Goal: Task Accomplishment & Management: Manage account settings

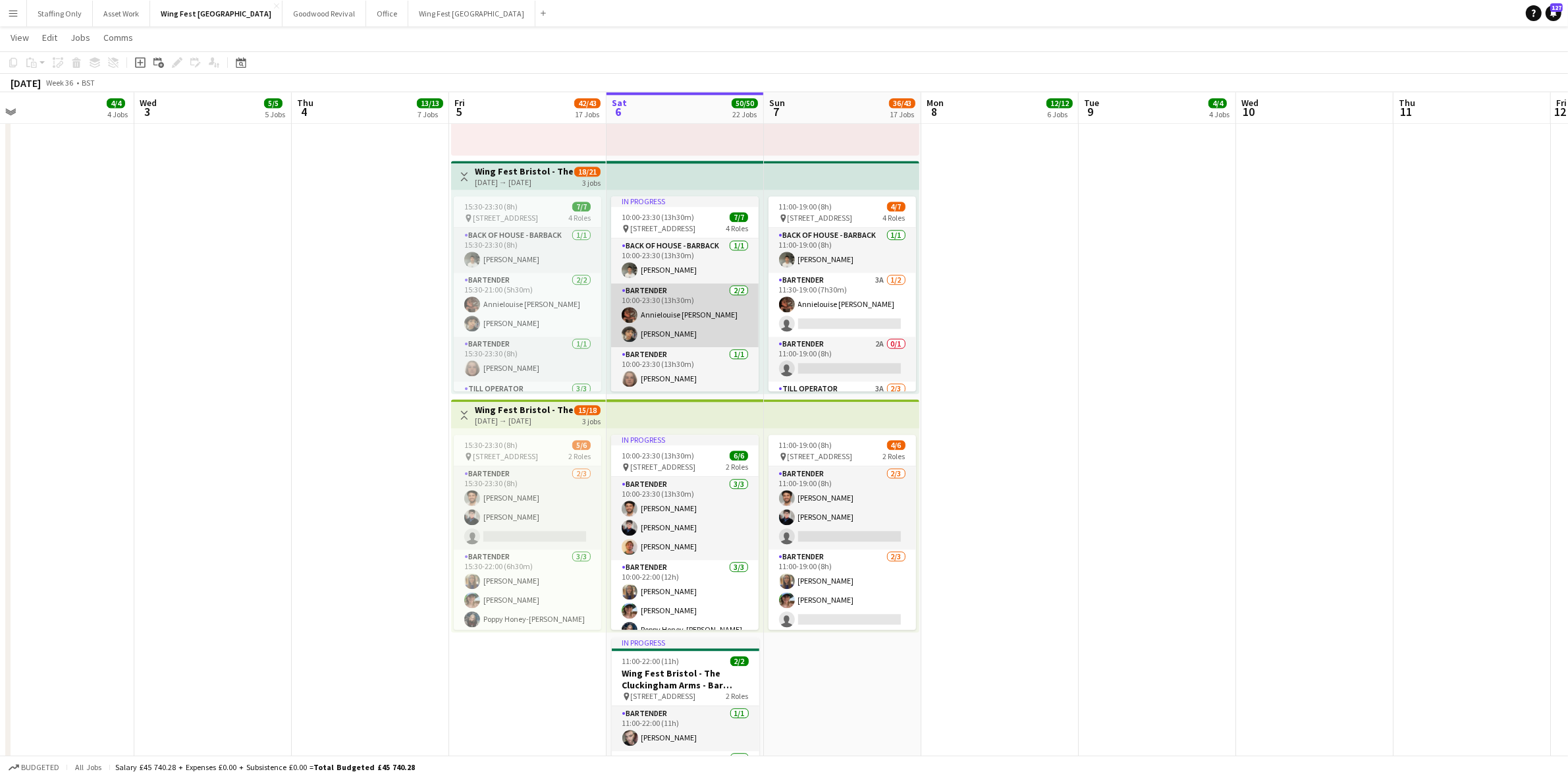
scroll to position [74, 0]
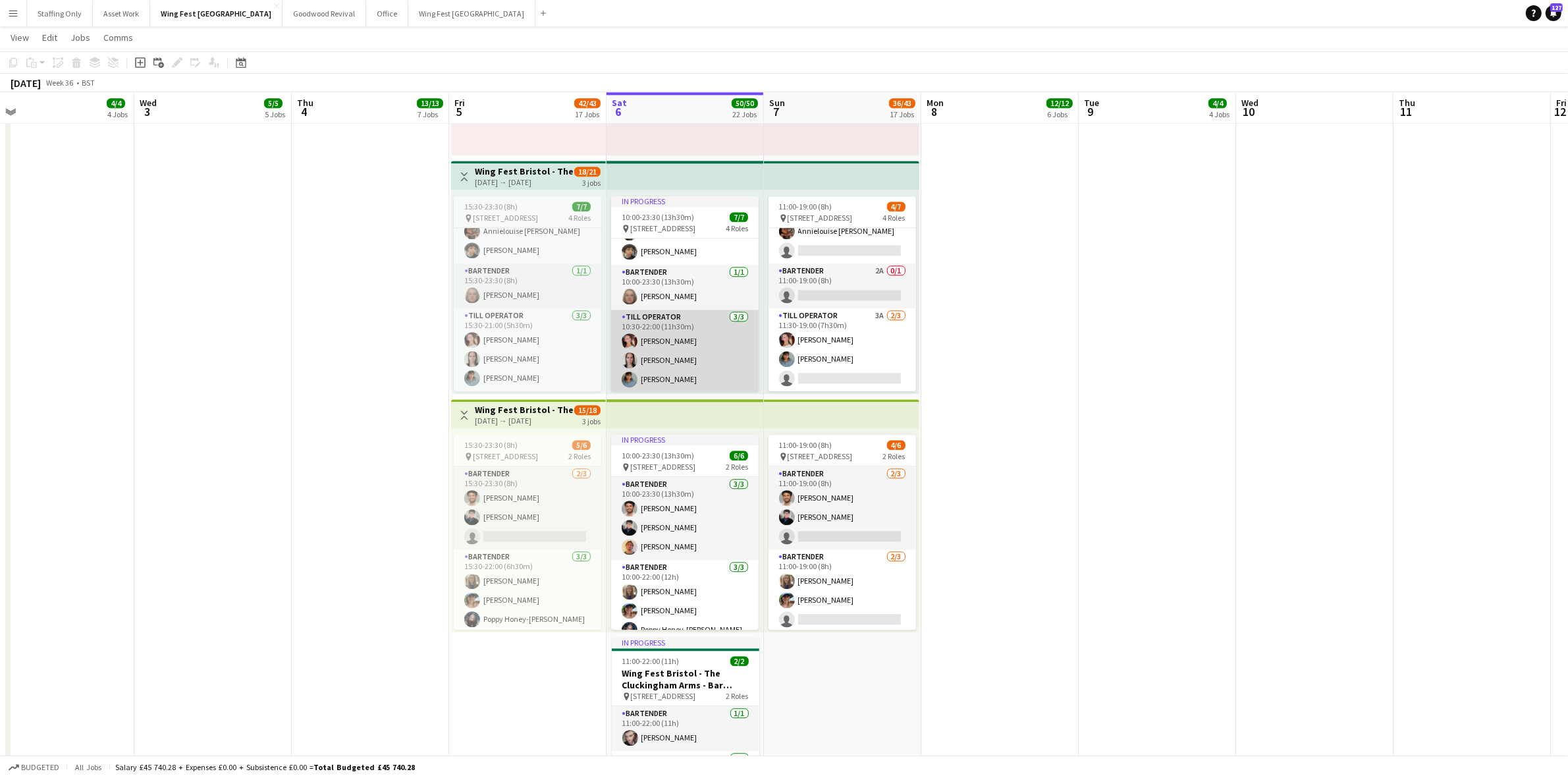
click at [679, 331] on app-card-role "Till Operator [DATE] 10:30-22:00 (11h30m) [PERSON_NAME] [PERSON_NAME] [PERSON_N…" at bounding box center [685, 351] width 148 height 83
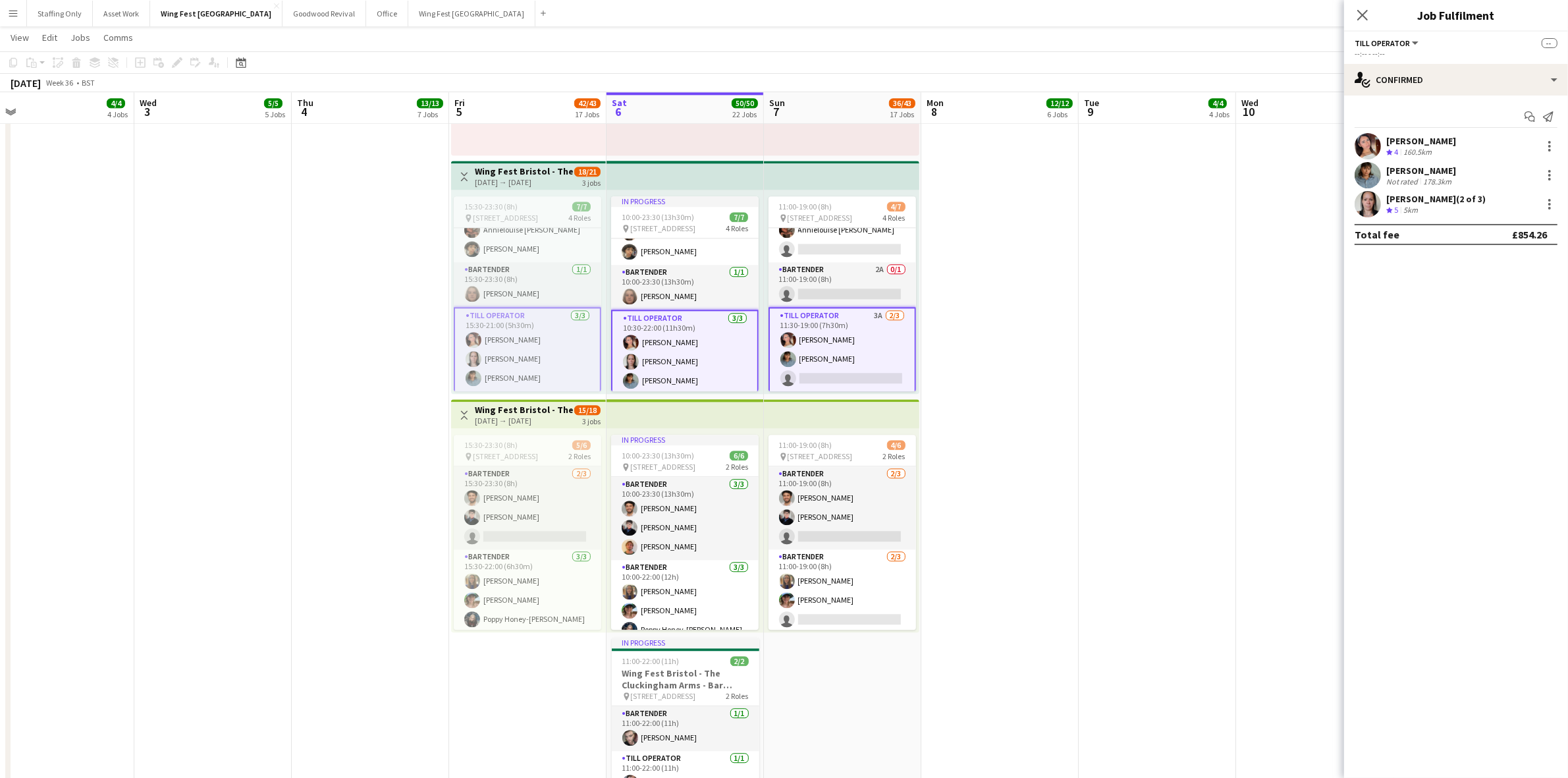
click at [673, 348] on app-card-role "Till Operator [DATE] 10:30-22:00 (11h30m) [PERSON_NAME] [PERSON_NAME] [PERSON_N…" at bounding box center [685, 352] width 148 height 86
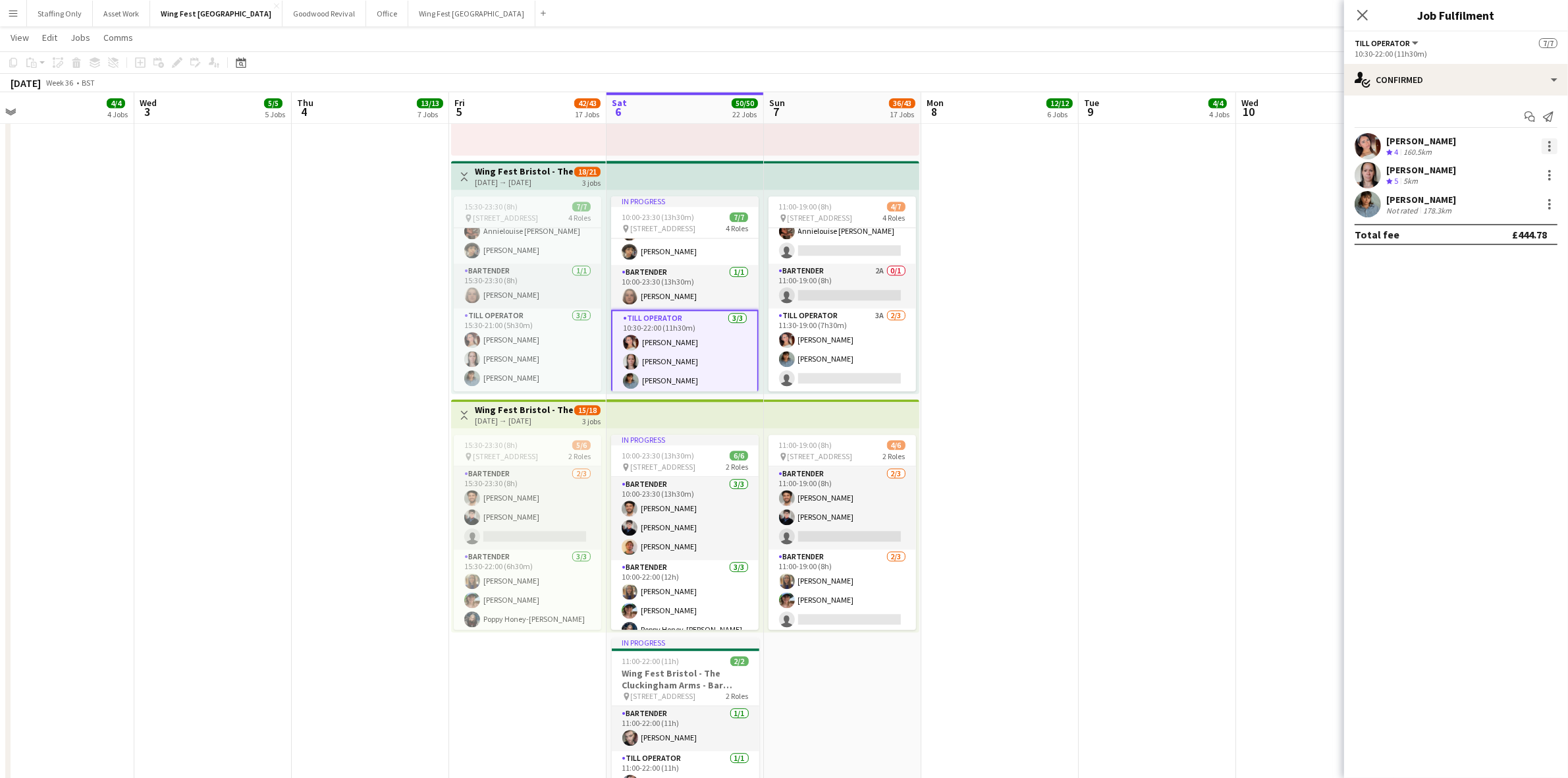
click at [1548, 145] on div at bounding box center [1549, 146] width 3 height 3
click at [1521, 294] on span "Did not show" at bounding box center [1496, 297] width 61 height 11
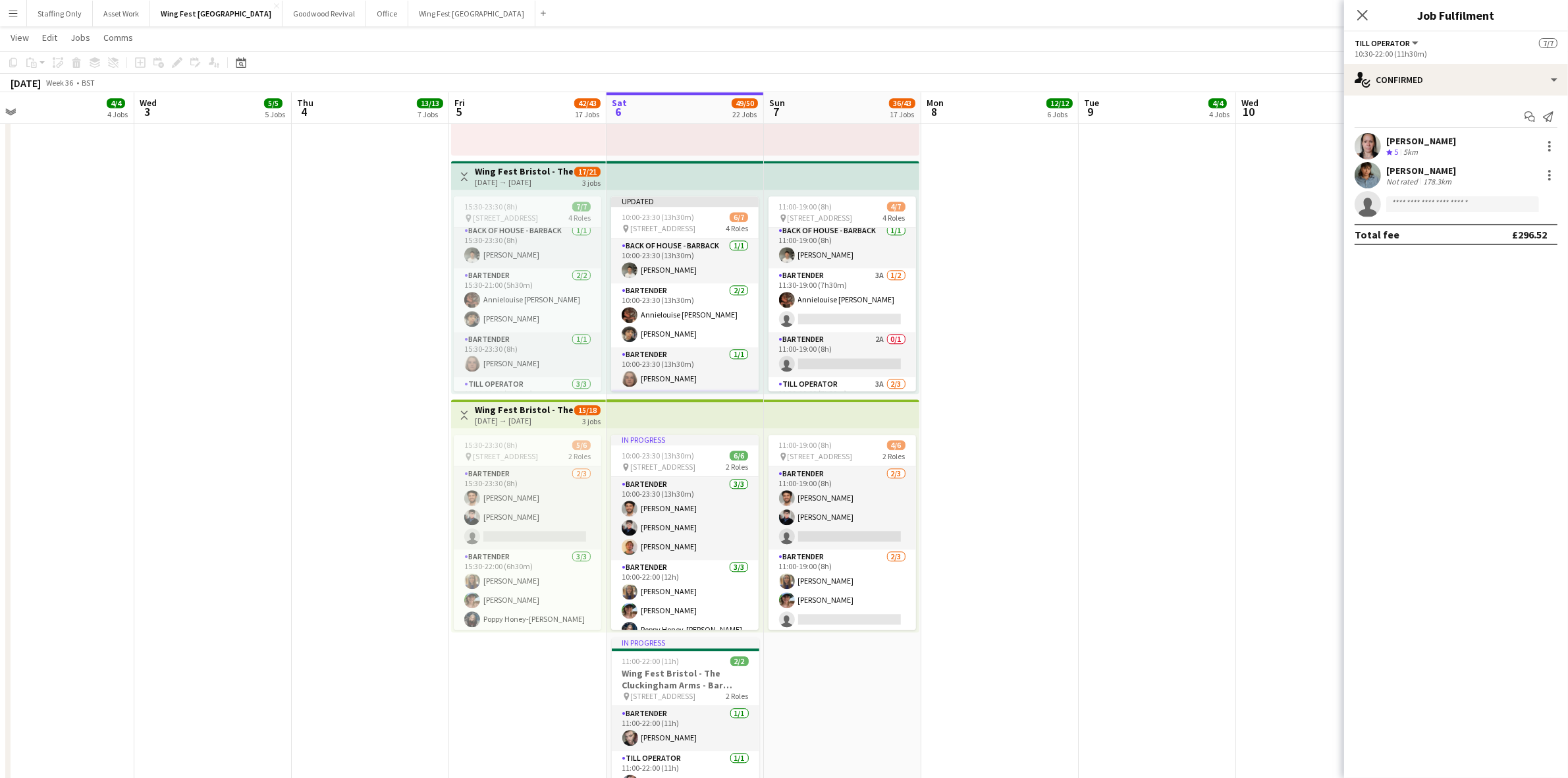
scroll to position [0, 0]
click at [683, 315] on app-card-role "Bartender [DATE] 10:00-23:30 (13h30m) Annielouise [PERSON_NAME] [PERSON_NAME]" at bounding box center [685, 315] width 148 height 64
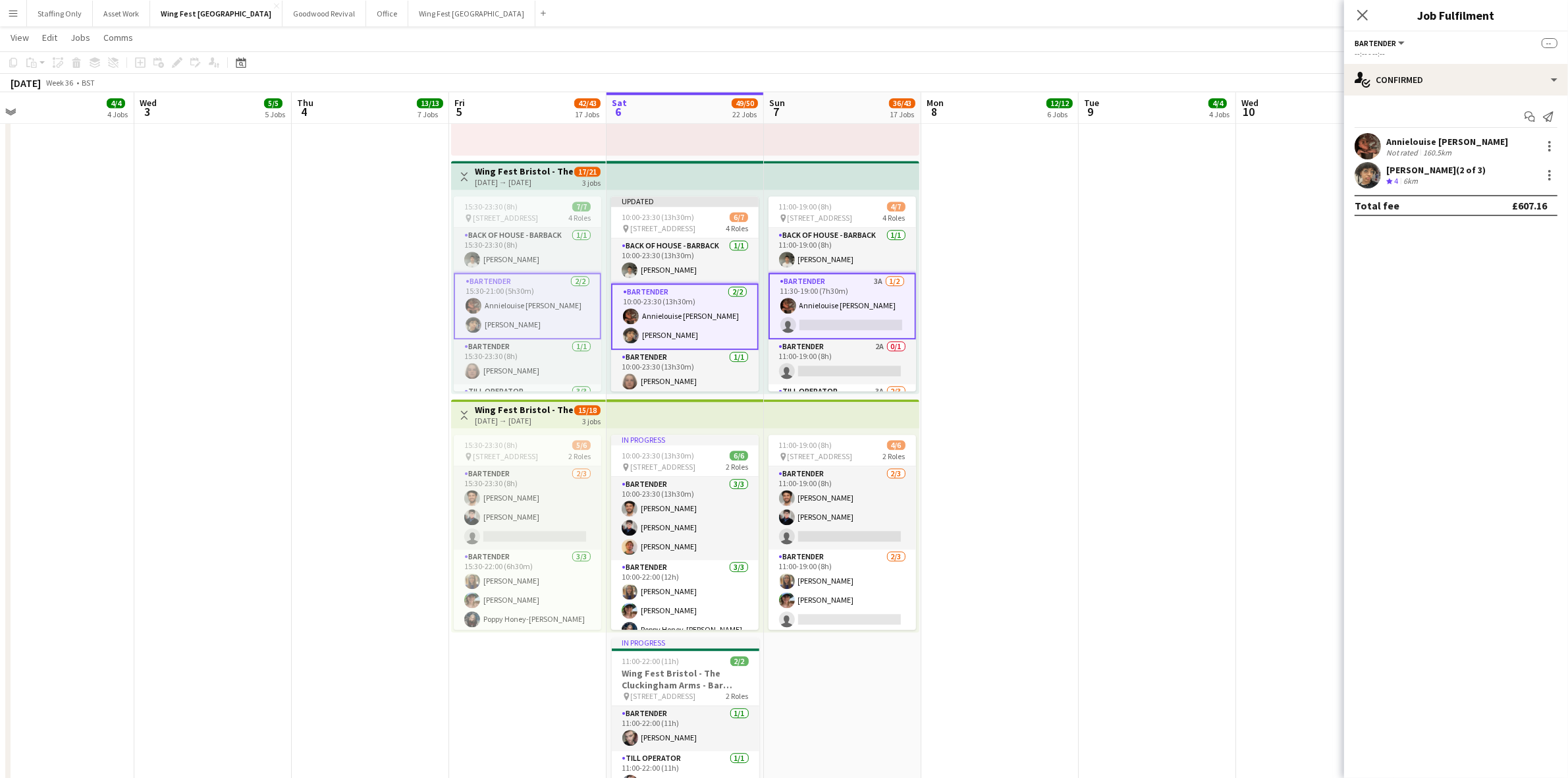
click at [679, 315] on app-card-role "Bartender [DATE] 10:00-23:30 (13h30m) Annielouise [PERSON_NAME] [PERSON_NAME]" at bounding box center [685, 316] width 148 height 67
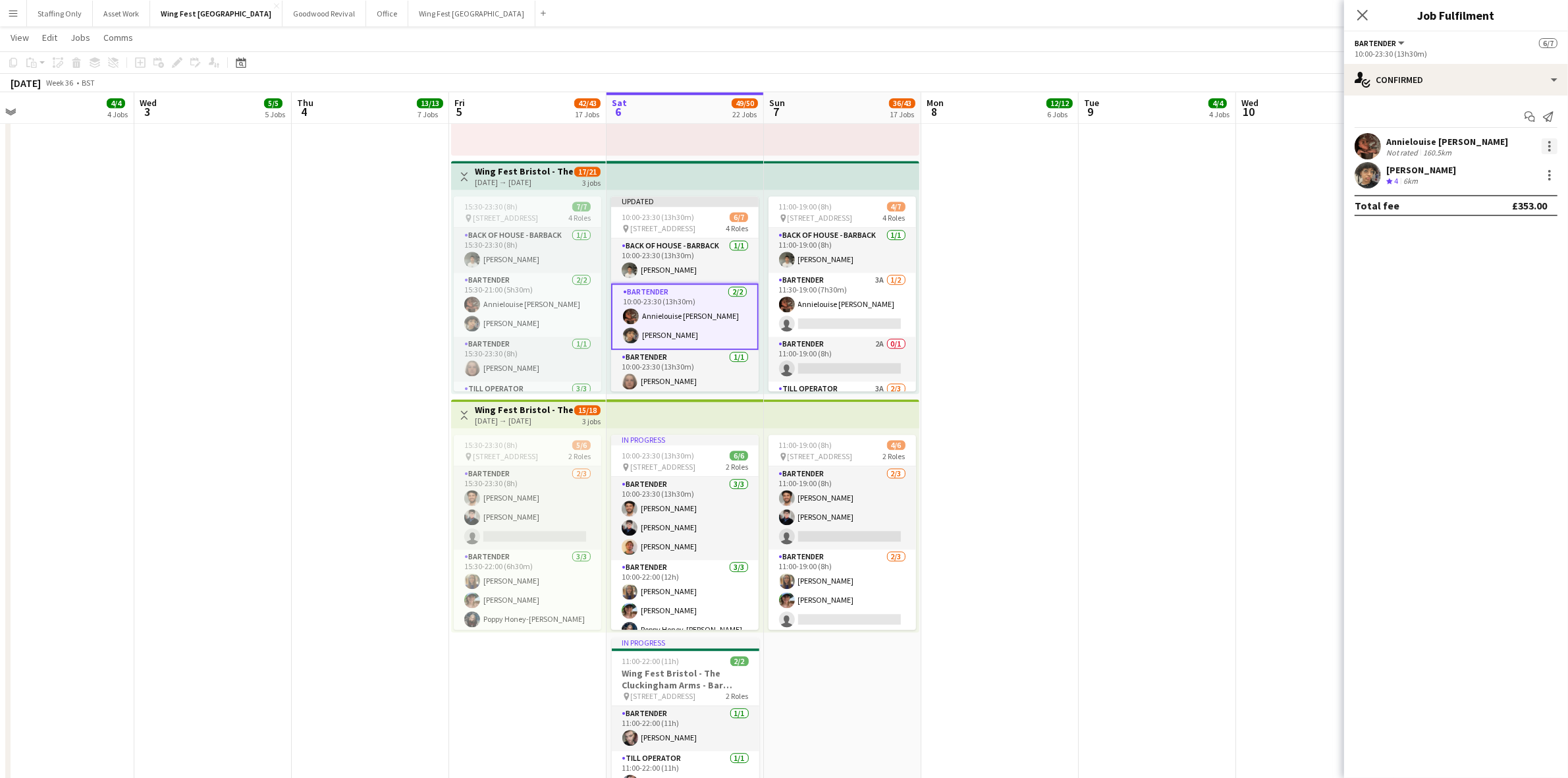
click at [1552, 145] on div at bounding box center [1549, 146] width 16 height 16
click at [1516, 297] on span "Did not show" at bounding box center [1496, 297] width 61 height 11
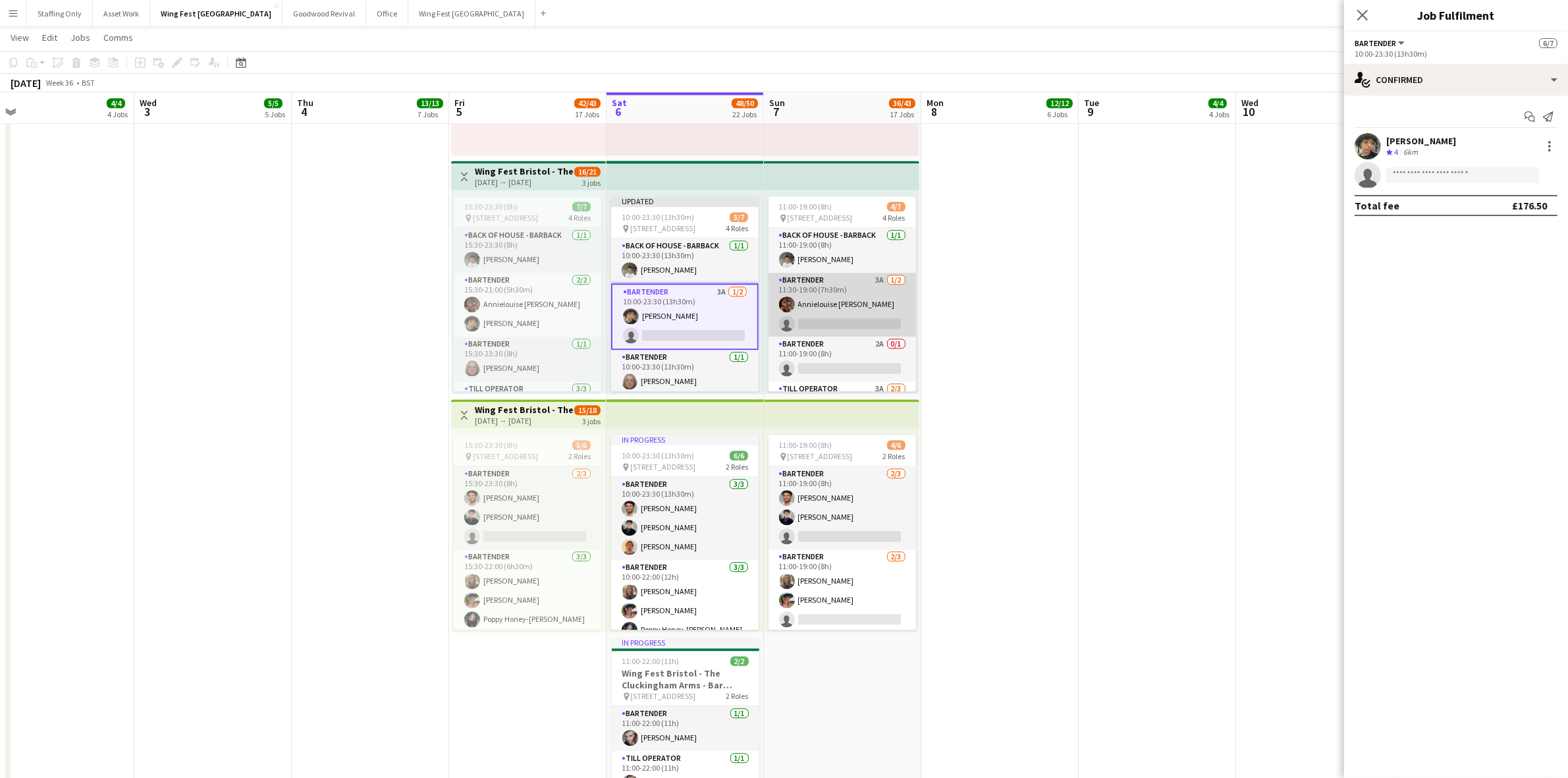
click at [841, 292] on app-card-role "Bartender 3A [DATE] 11:30-19:00 (7h30m) Annielouise [PERSON_NAME] single-neutra…" at bounding box center [842, 305] width 148 height 64
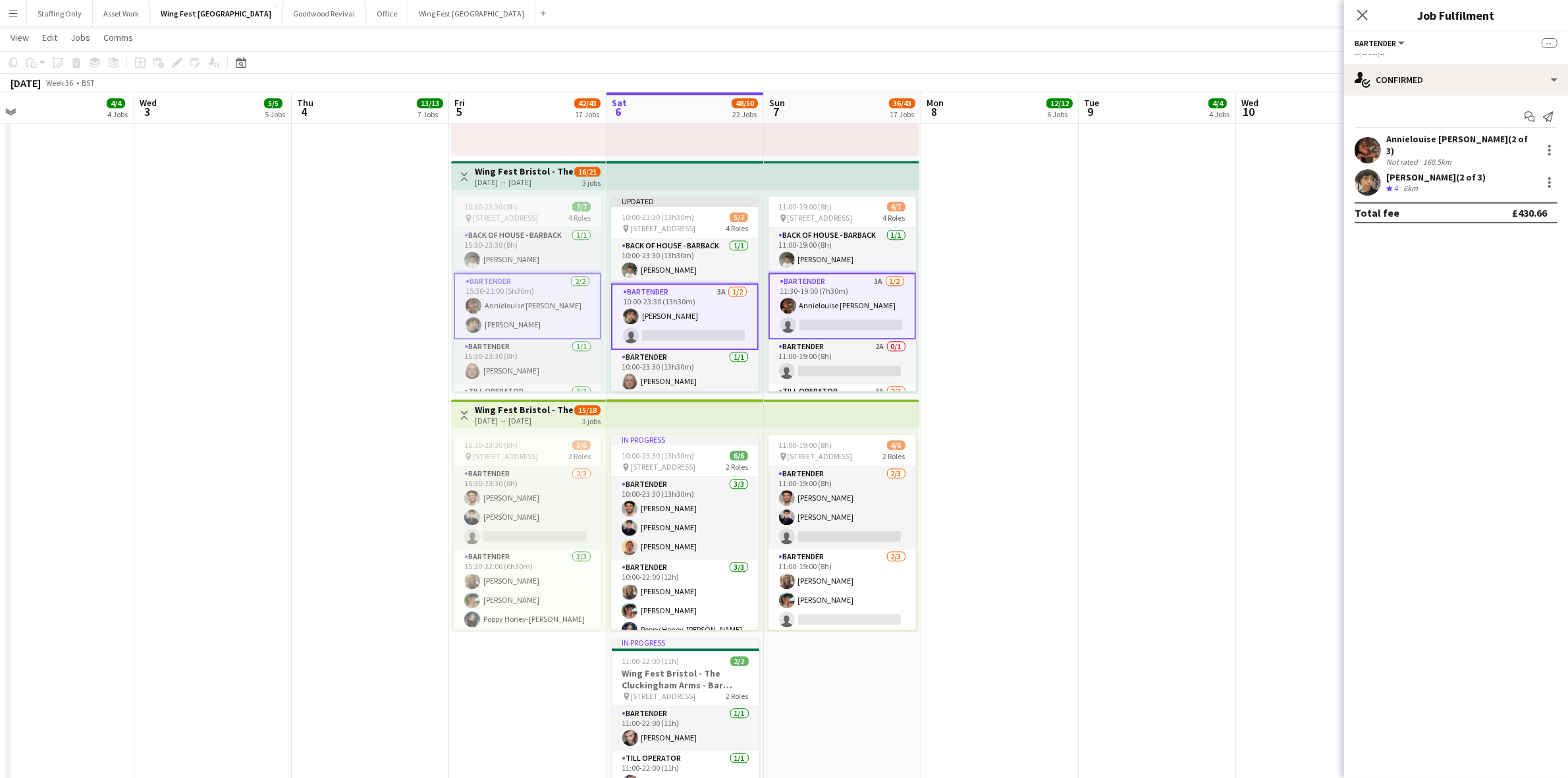
click at [857, 298] on app-card-role "Bartender 3A [DATE] 11:30-19:00 (7h30m) Annielouise [PERSON_NAME] single-neutra…" at bounding box center [842, 306] width 148 height 67
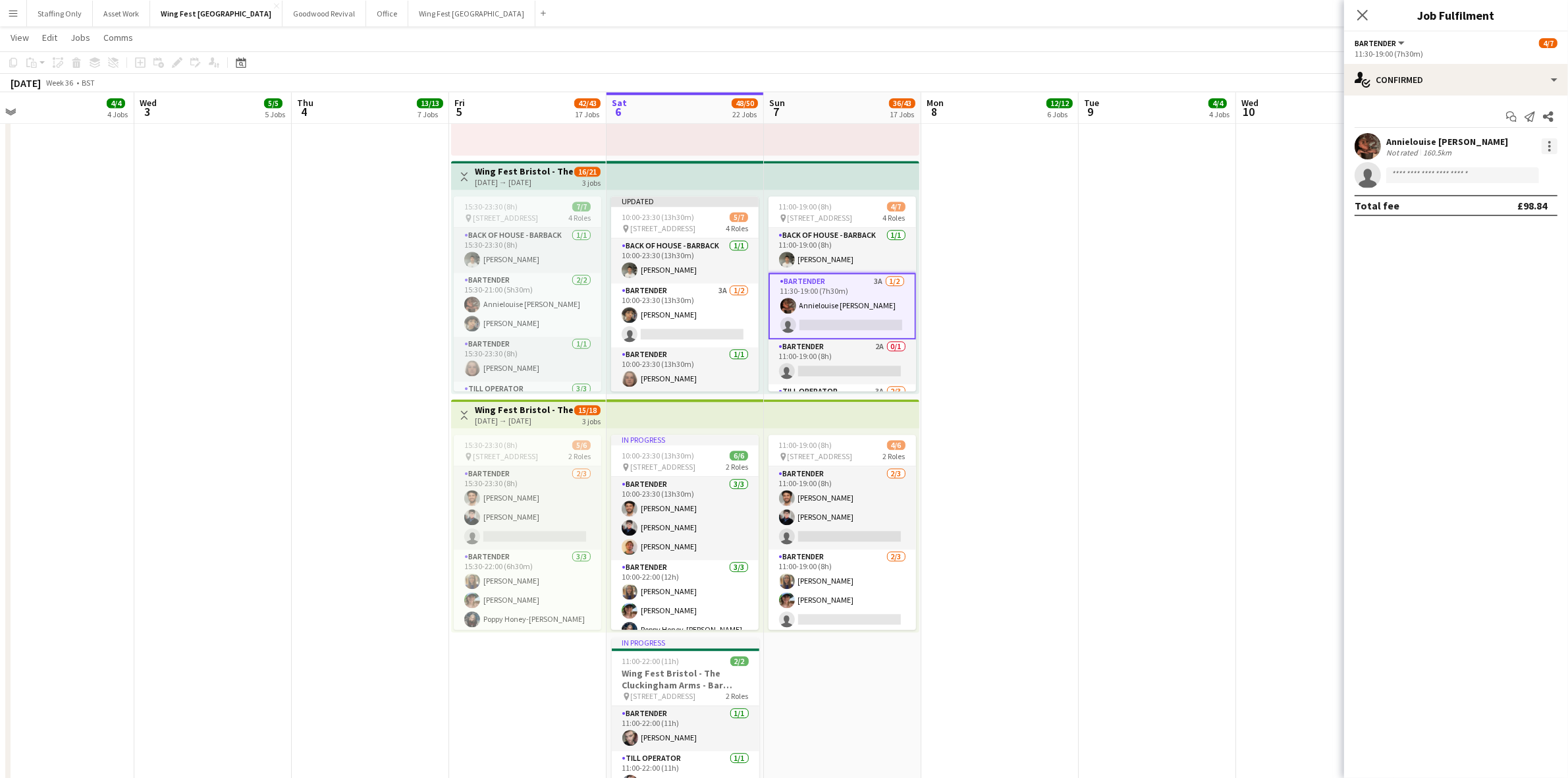
click at [1546, 142] on div at bounding box center [1549, 146] width 16 height 16
click at [1505, 264] on span "Remove" at bounding box center [1506, 265] width 82 height 12
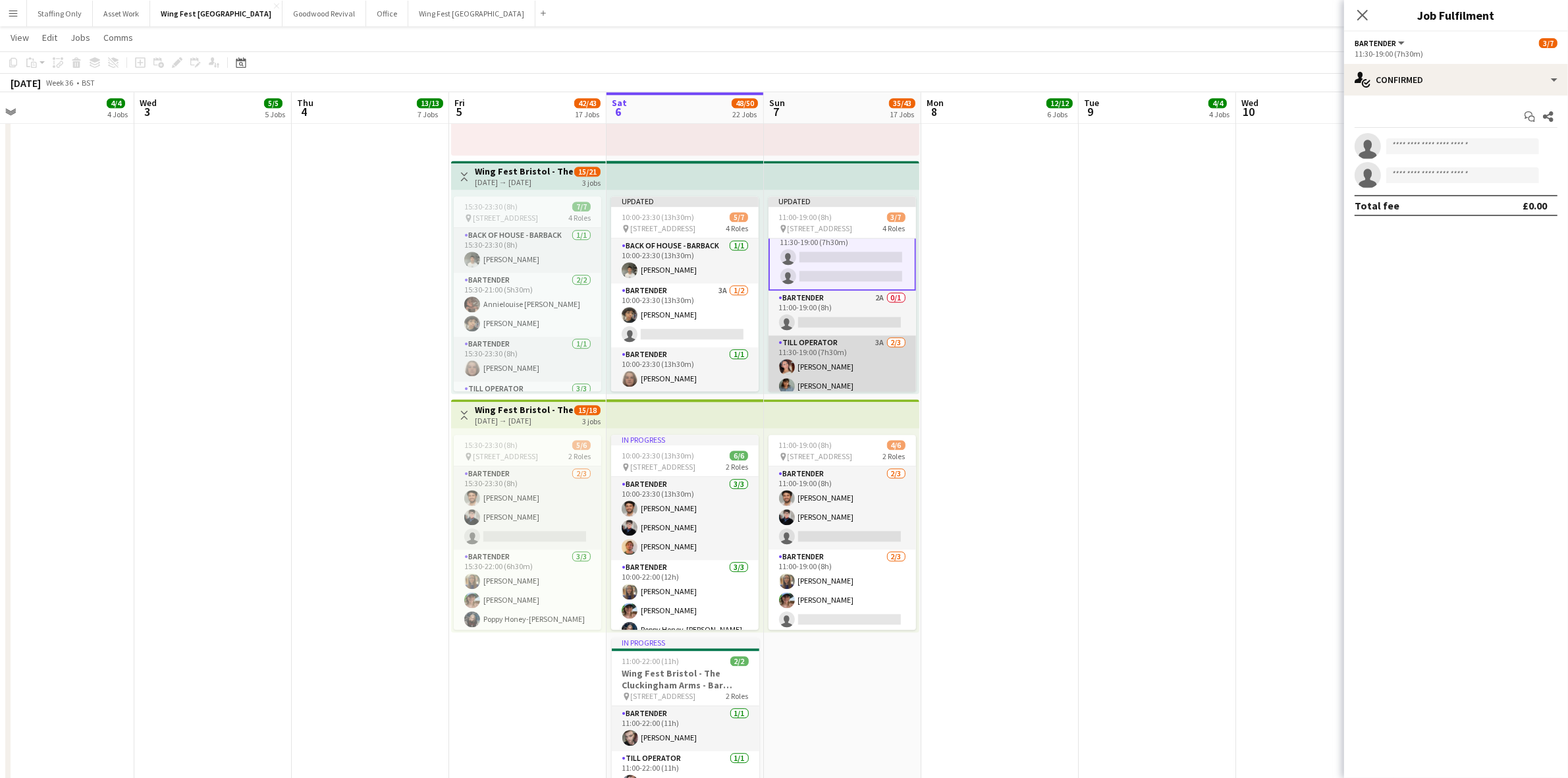
scroll to position [86, 0]
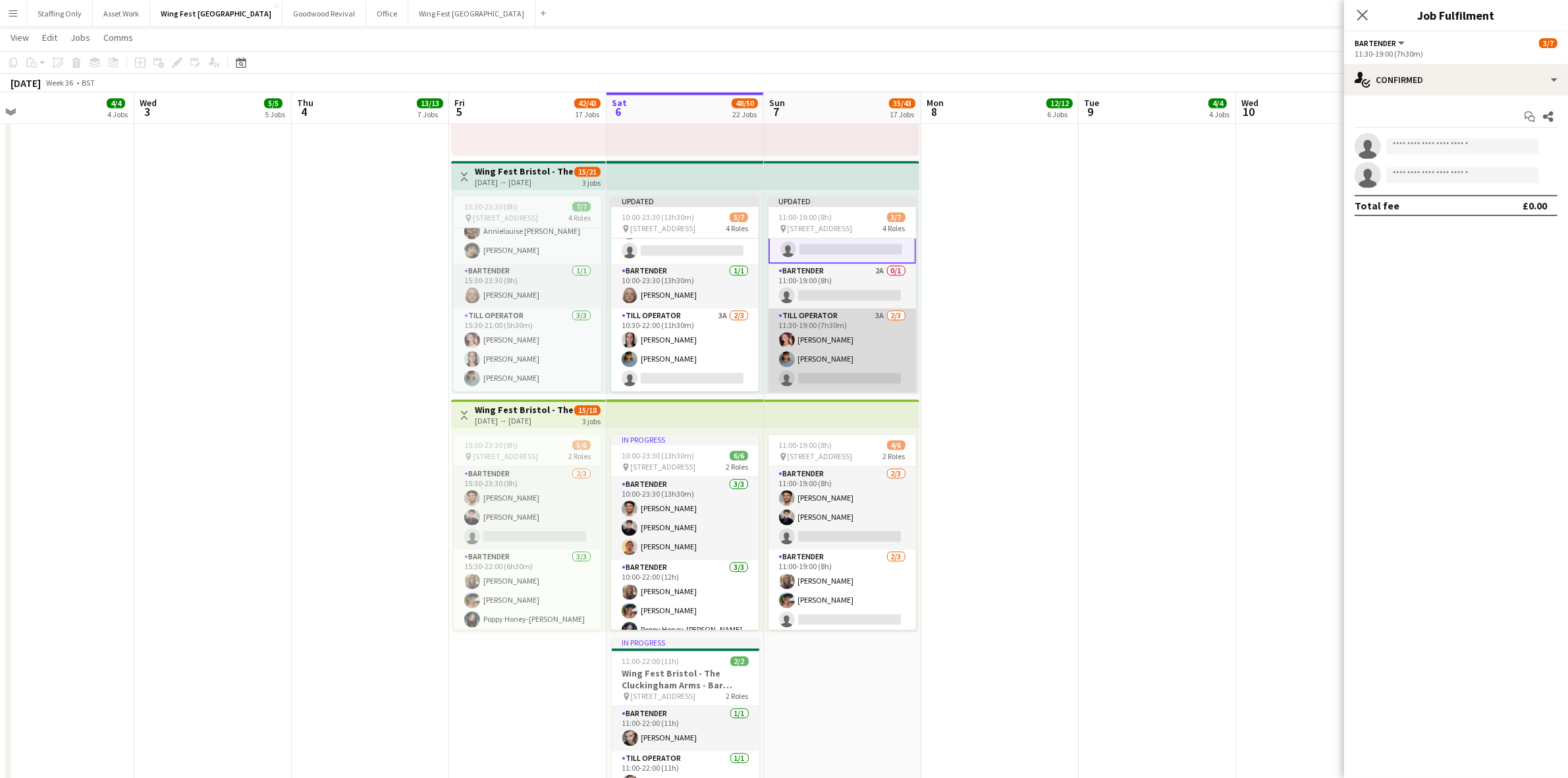
click at [830, 310] on app-card-role "Till Operator 3A [DATE] 11:30-19:00 (7h30m) [PERSON_NAME] [PERSON_NAME] single-…" at bounding box center [842, 350] width 148 height 83
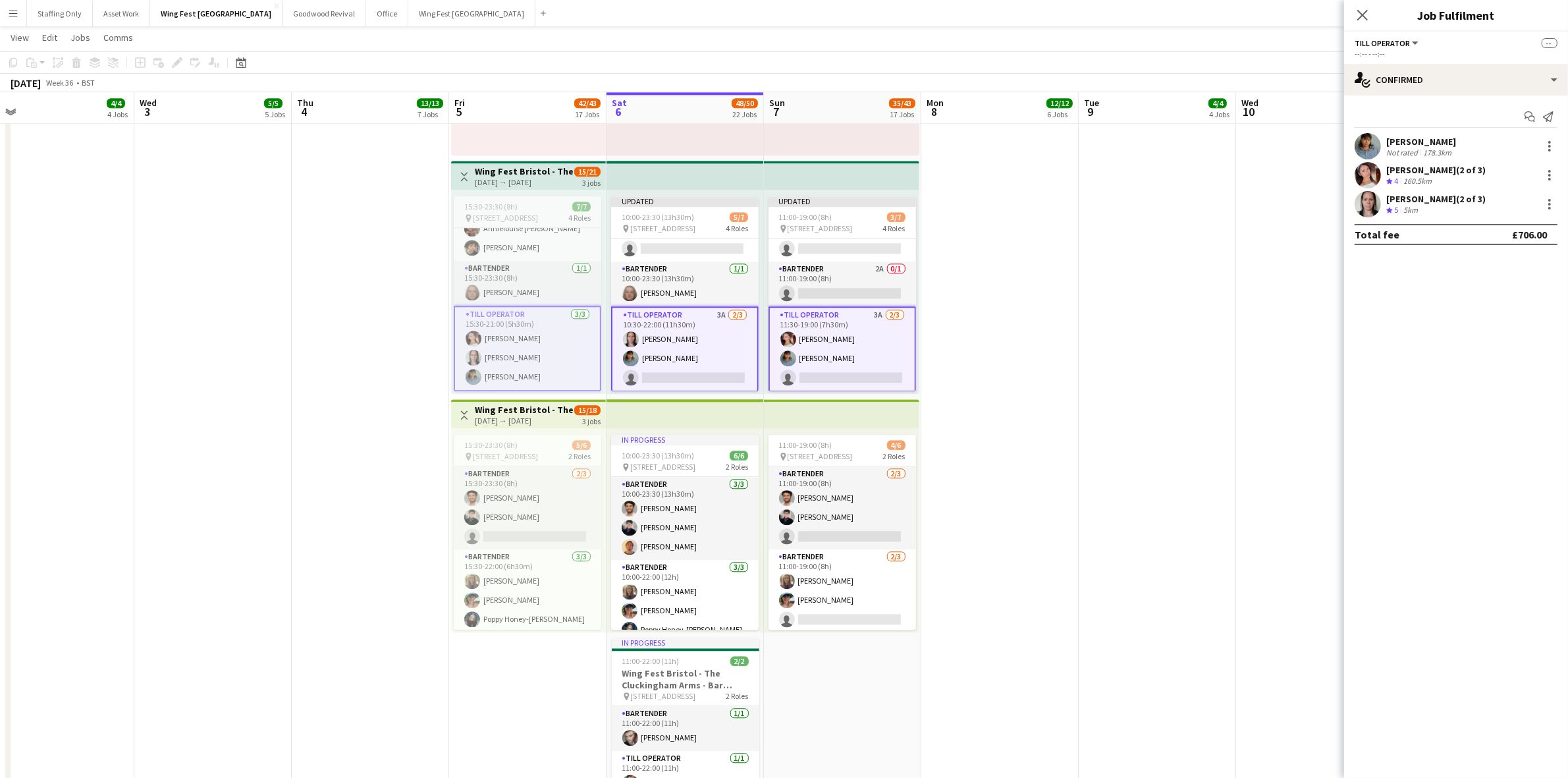
click at [834, 335] on app-card-role "Till Operator 3A [DATE] 11:30-19:00 (7h30m) [PERSON_NAME] [PERSON_NAME] single-…" at bounding box center [842, 349] width 148 height 86
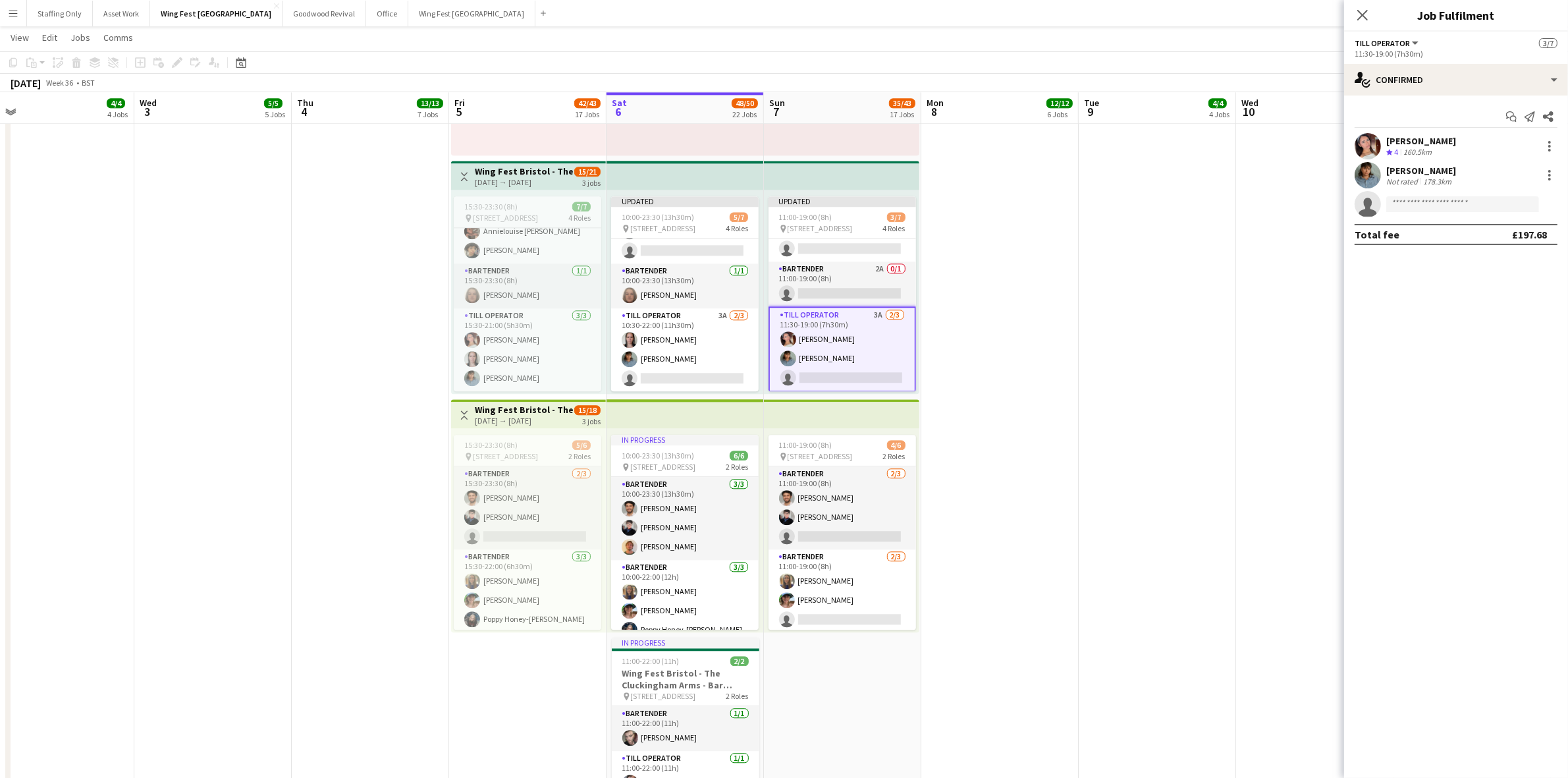
scroll to position [74, 0]
click at [1549, 146] on div at bounding box center [1549, 146] width 3 height 3
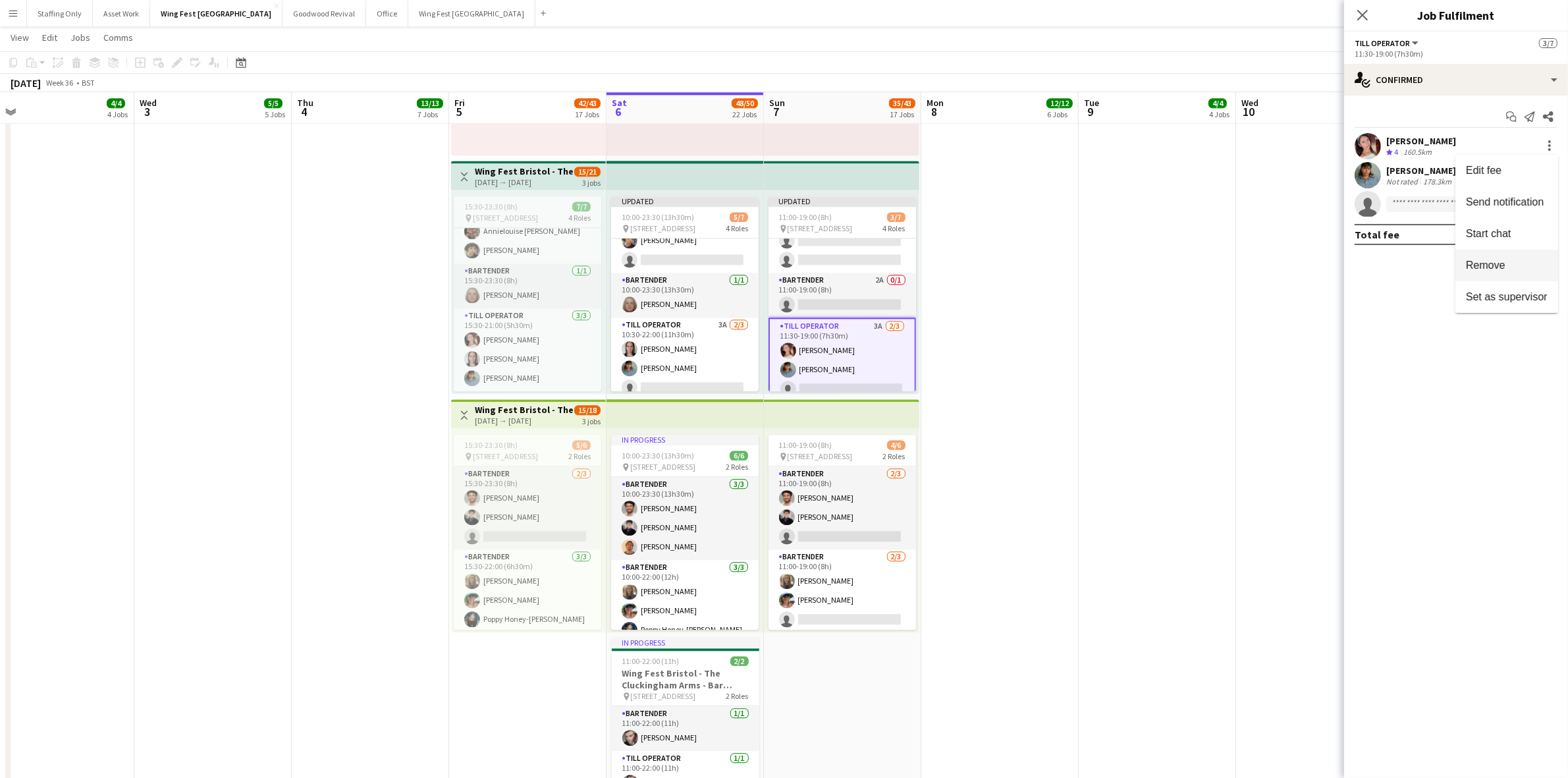
click at [1519, 262] on span "Remove" at bounding box center [1506, 265] width 82 height 12
click at [994, 380] on app-date-cell at bounding box center [1000, 430] width 157 height 1026
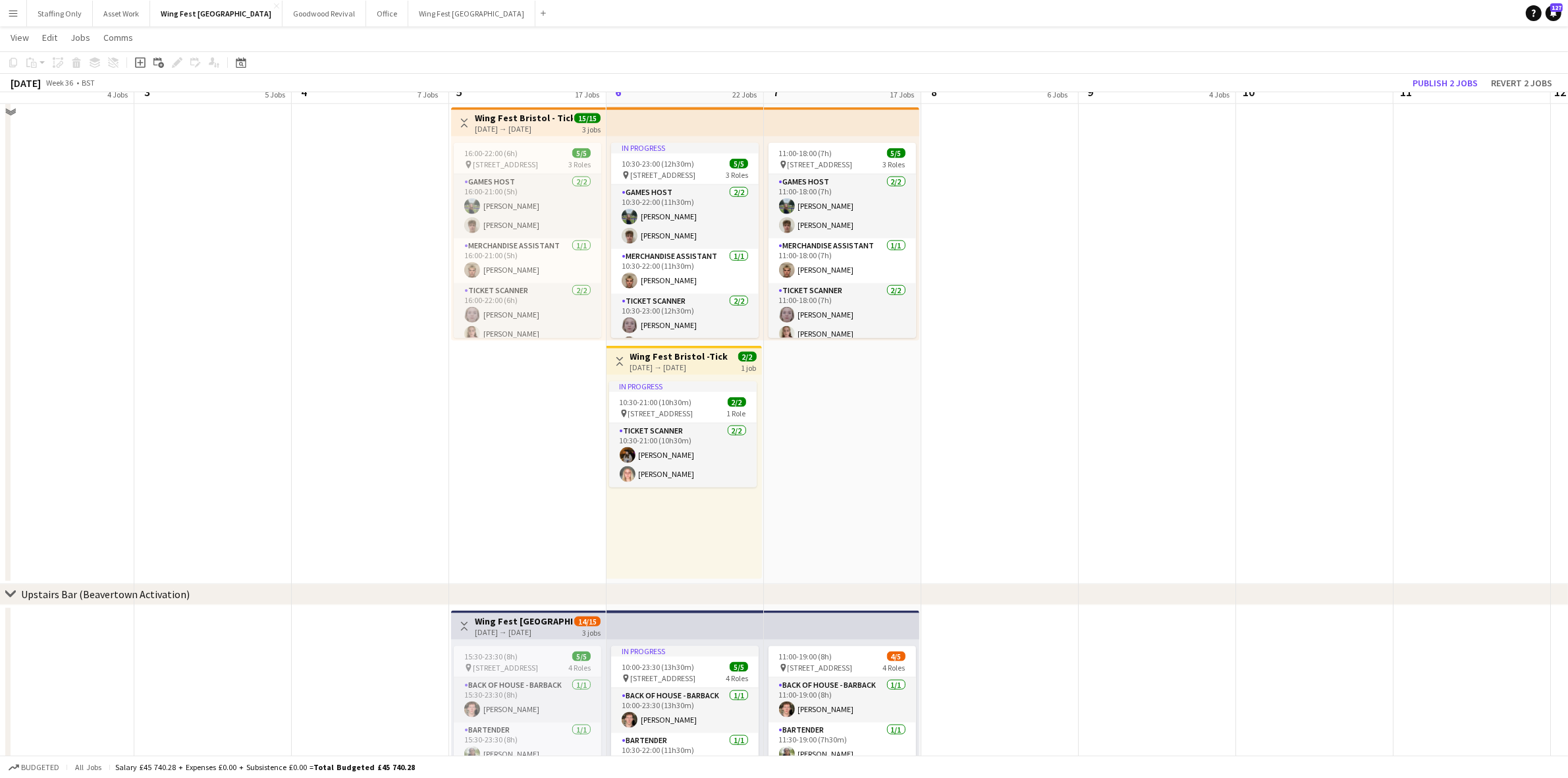
scroll to position [1923, 0]
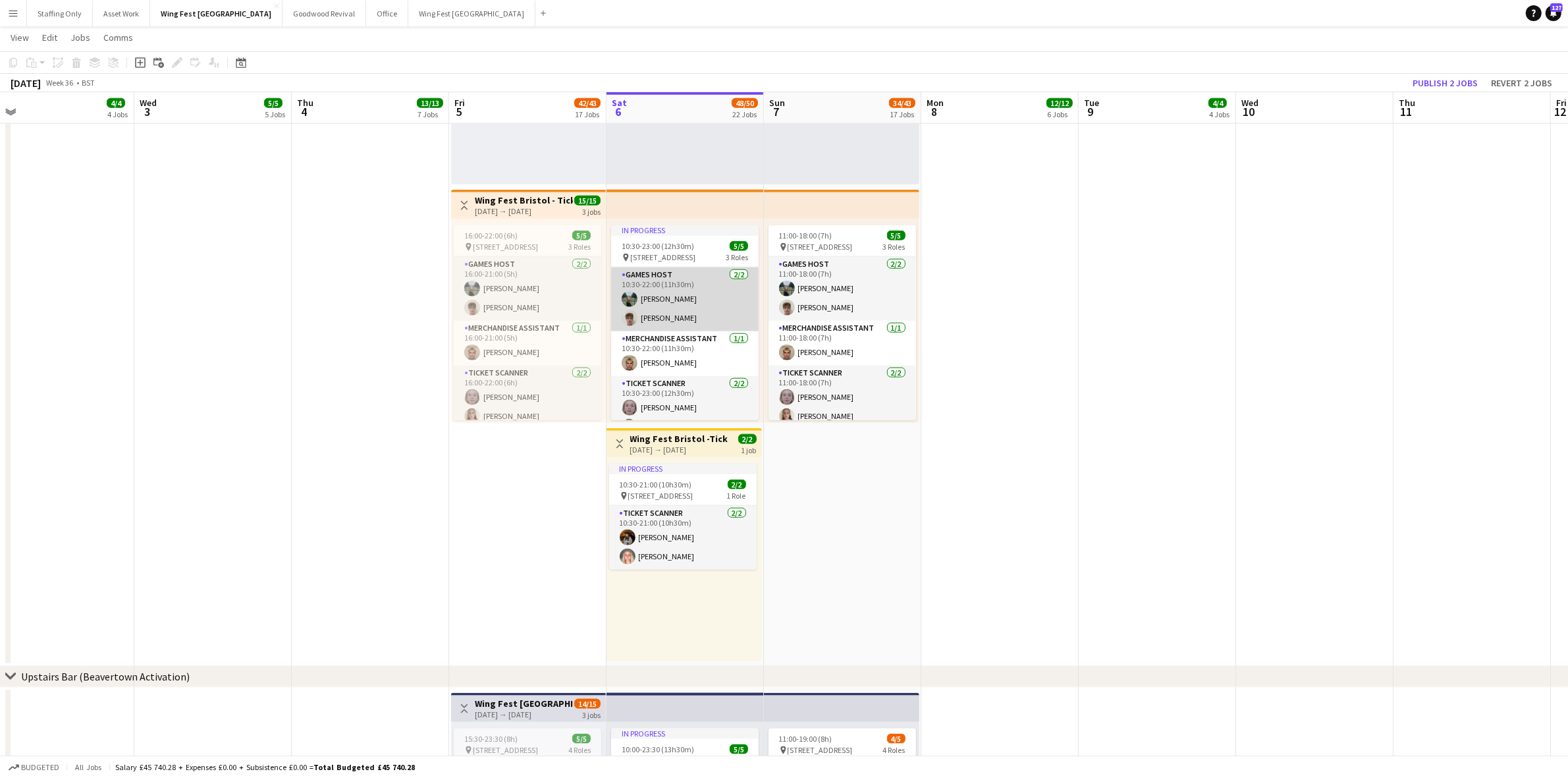
click at [692, 309] on app-card-role "Games Host [DATE] 10:30-22:00 (11h30m) [PERSON_NAME] [PERSON_NAME]" at bounding box center [685, 299] width 148 height 64
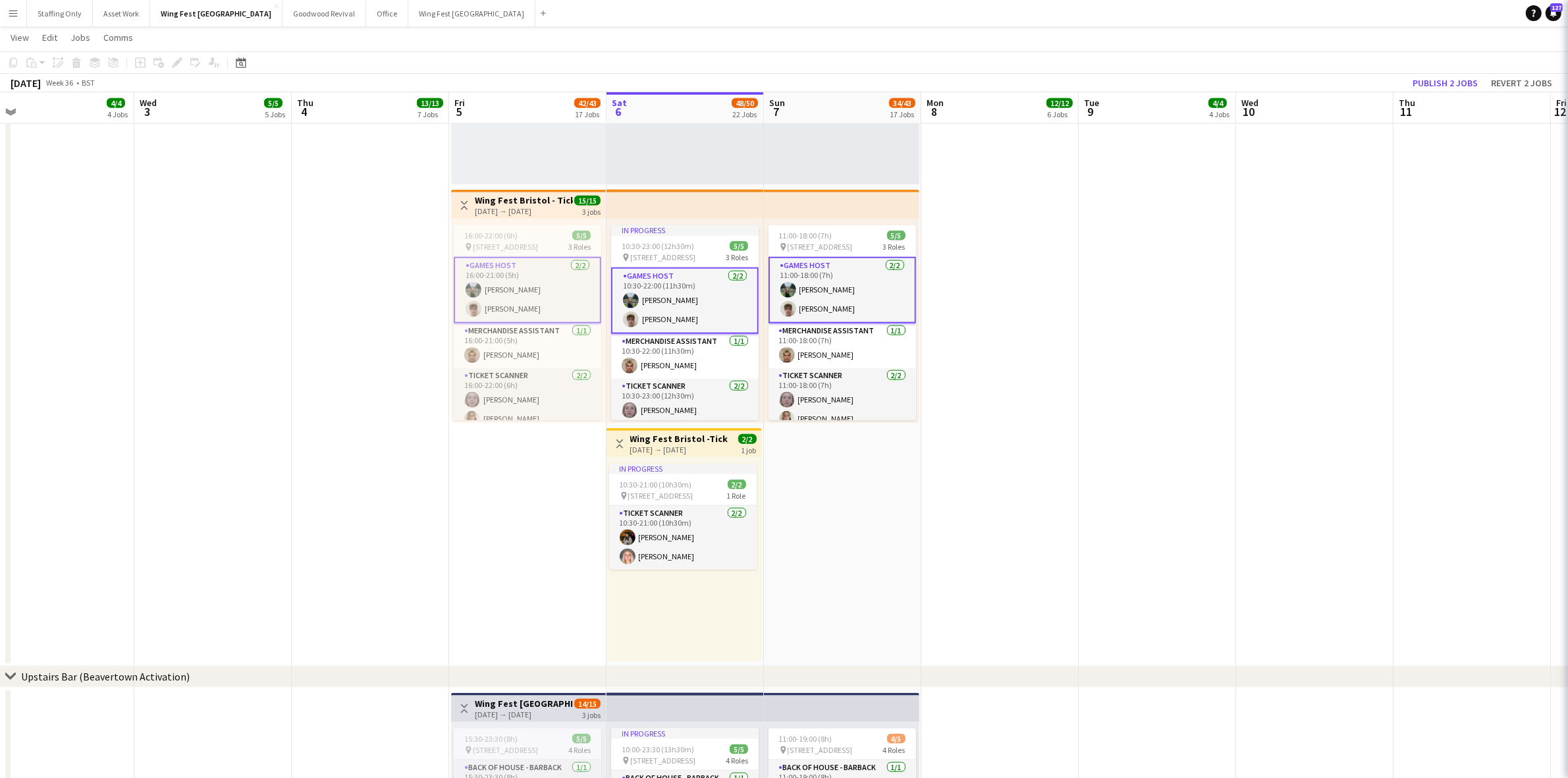
click at [679, 303] on app-card-role "Games Host [DATE] 10:30-22:00 (11h30m) [PERSON_NAME] [PERSON_NAME]" at bounding box center [685, 301] width 148 height 67
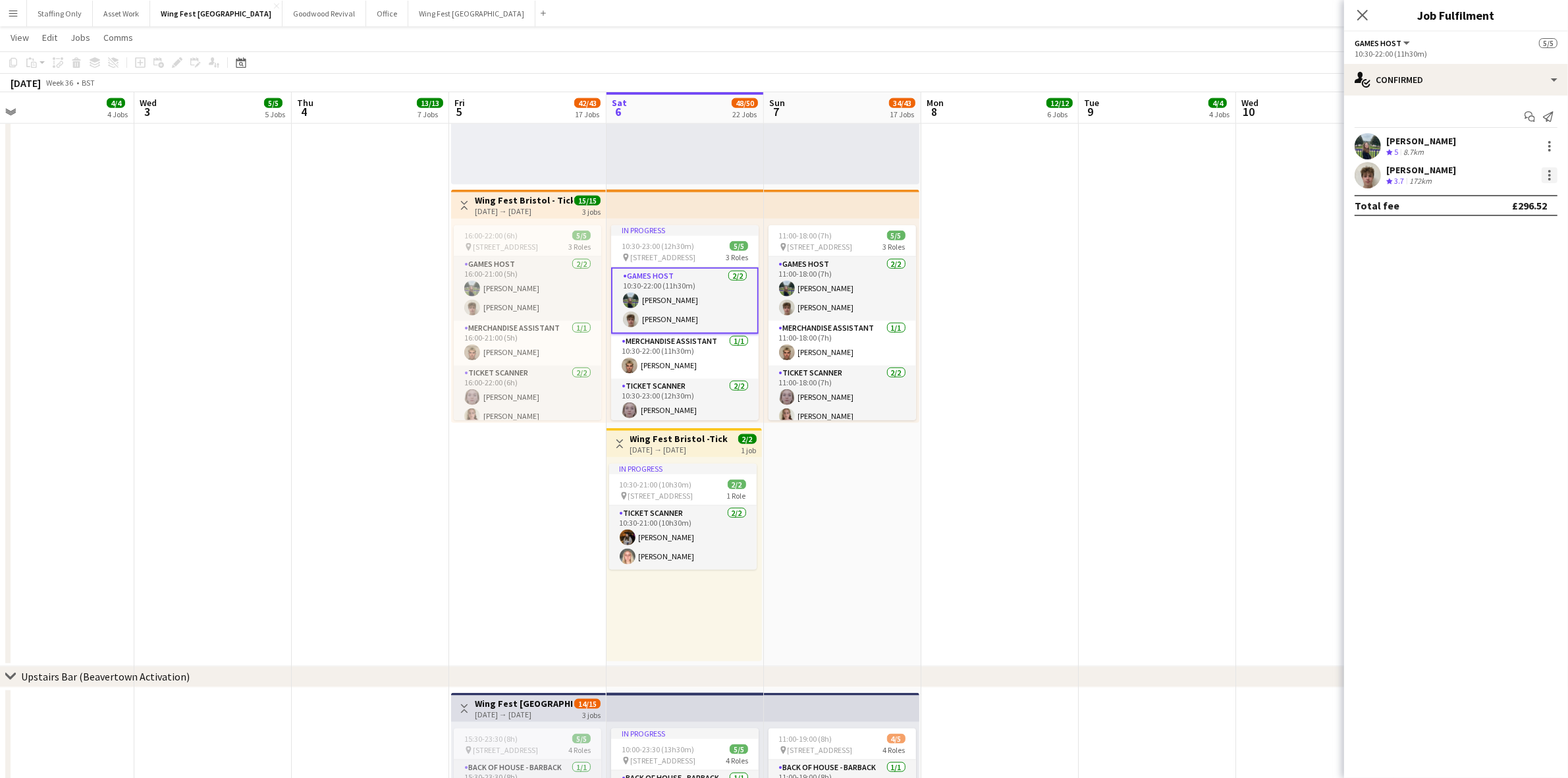
click at [1546, 173] on div at bounding box center [1549, 175] width 16 height 16
click at [1518, 322] on span "Did not show" at bounding box center [1496, 326] width 61 height 11
click at [879, 303] on app-card-role "Games Host [DATE] 11:00-18:00 (7h) [PERSON_NAME] [PERSON_NAME]" at bounding box center [842, 289] width 148 height 64
click at [830, 301] on app-card-role "Games Host [DATE] 11:00-18:00 (7h) [PERSON_NAME] [PERSON_NAME]" at bounding box center [842, 290] width 148 height 67
click at [1552, 168] on div at bounding box center [1549, 175] width 16 height 16
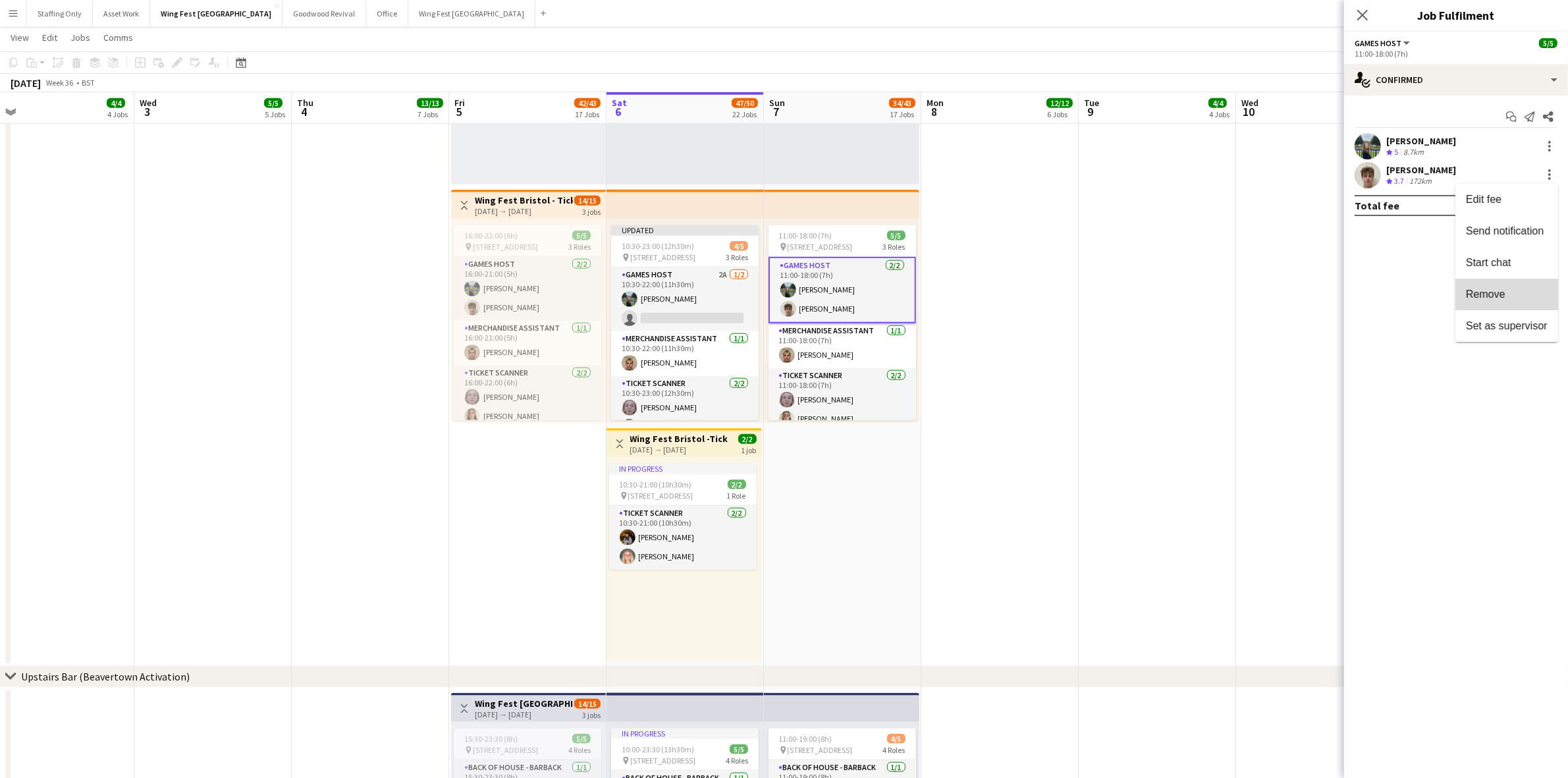
click at [1516, 298] on span "Remove" at bounding box center [1506, 294] width 82 height 12
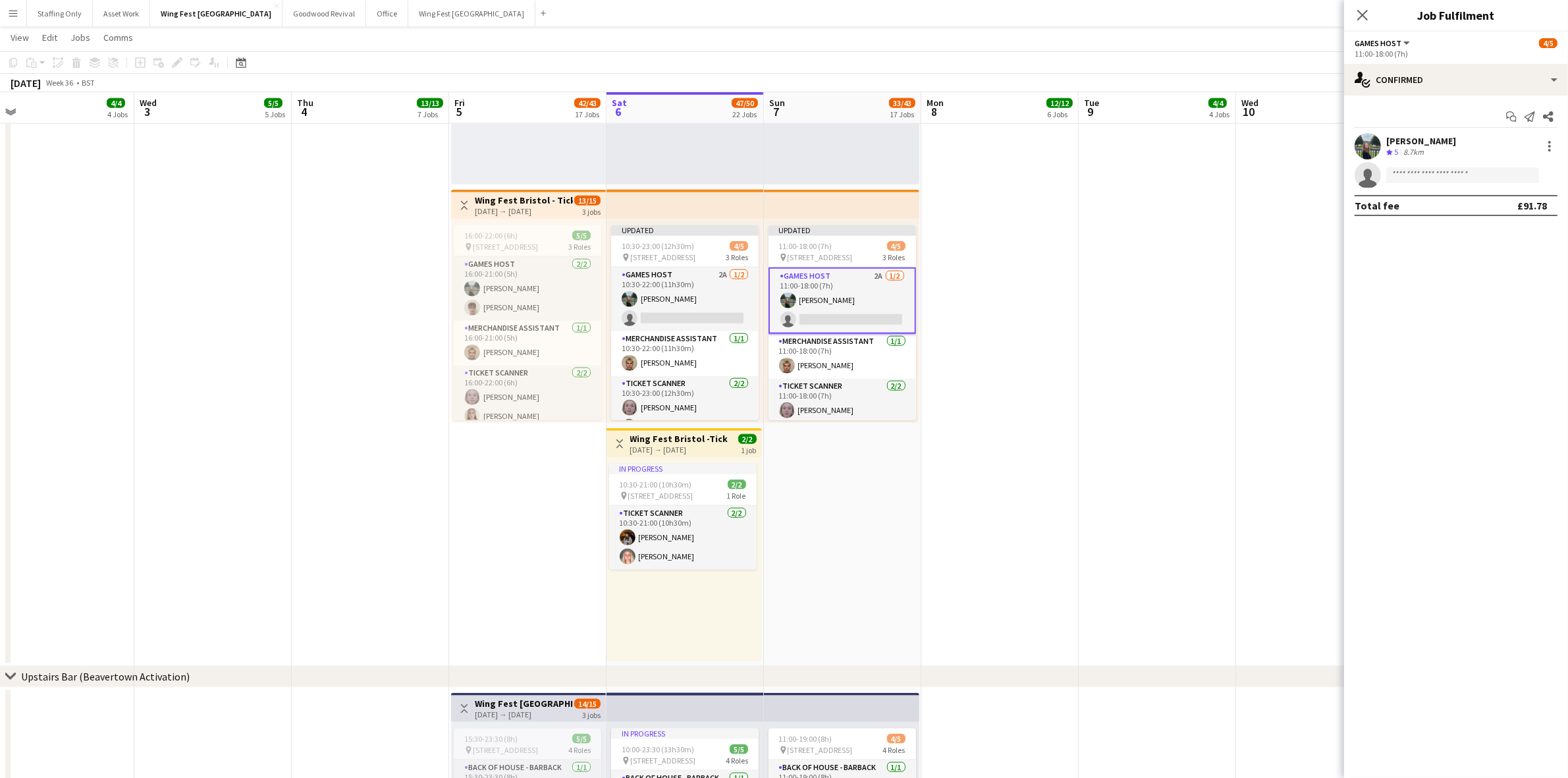
click at [1015, 401] on app-date-cell at bounding box center [1000, 306] width 157 height 720
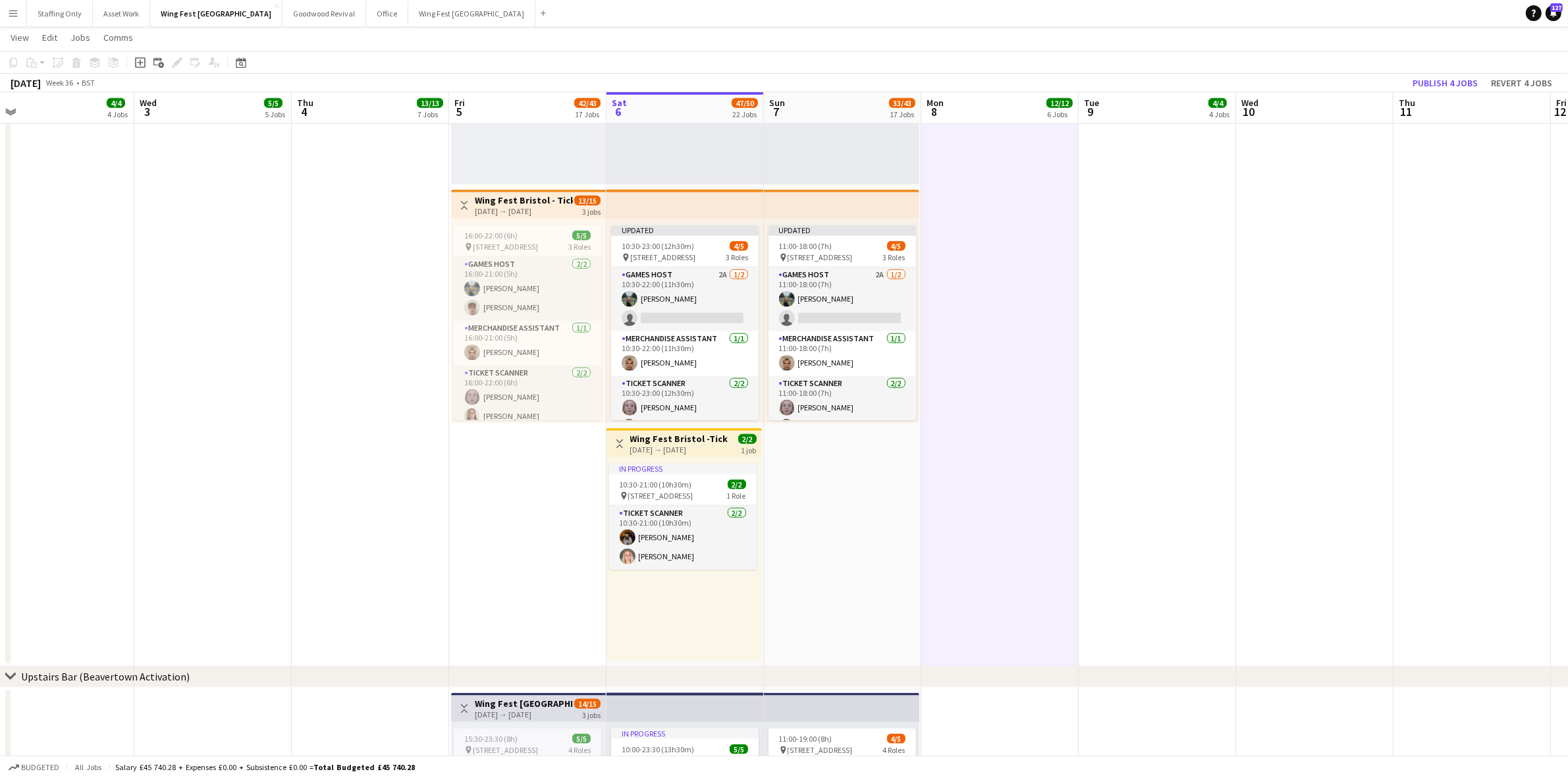
click at [1284, 362] on app-date-cell at bounding box center [1314, 306] width 157 height 720
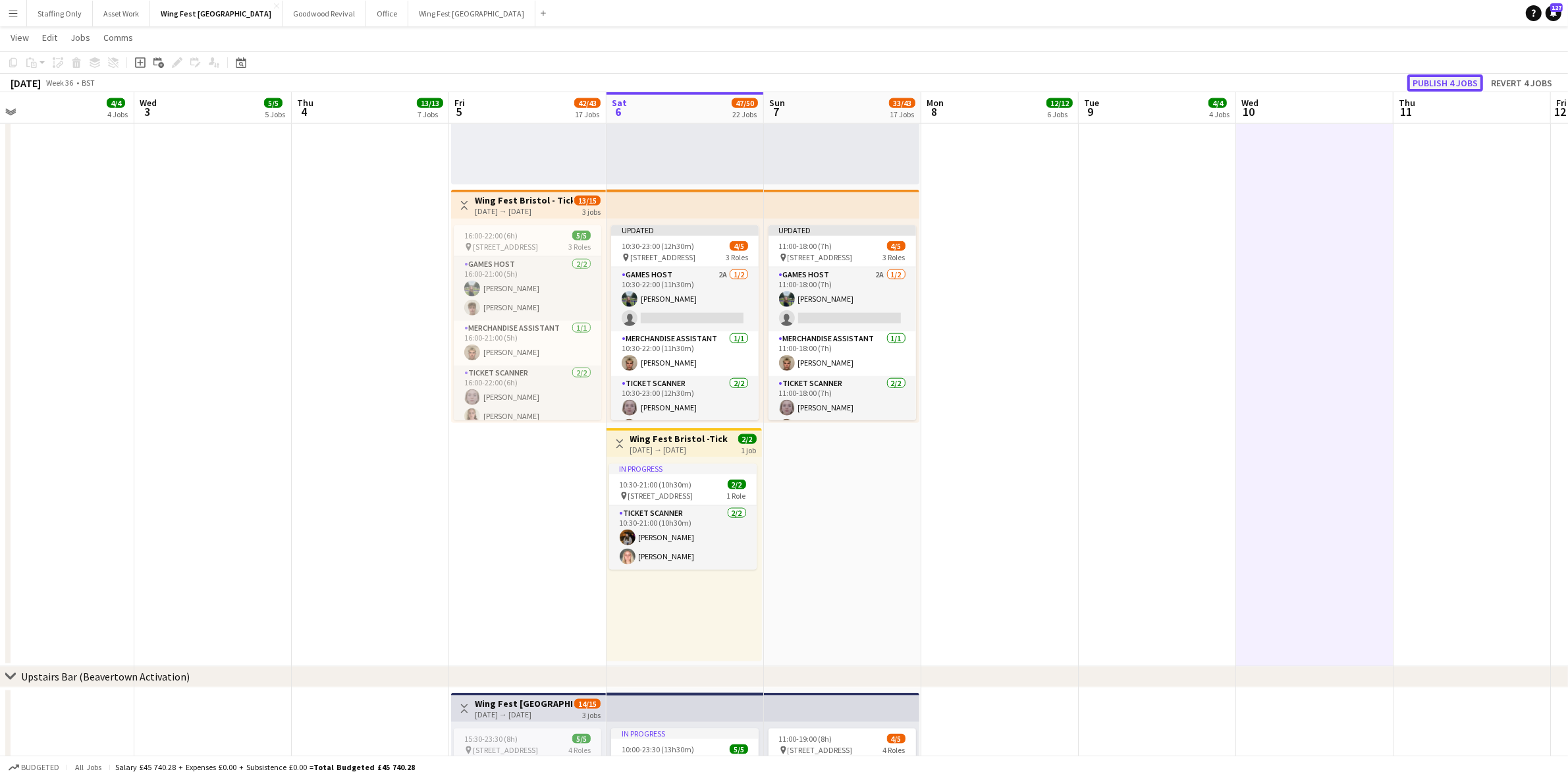
click at [1465, 81] on button "Publish 4 jobs" at bounding box center [1444, 82] width 75 height 17
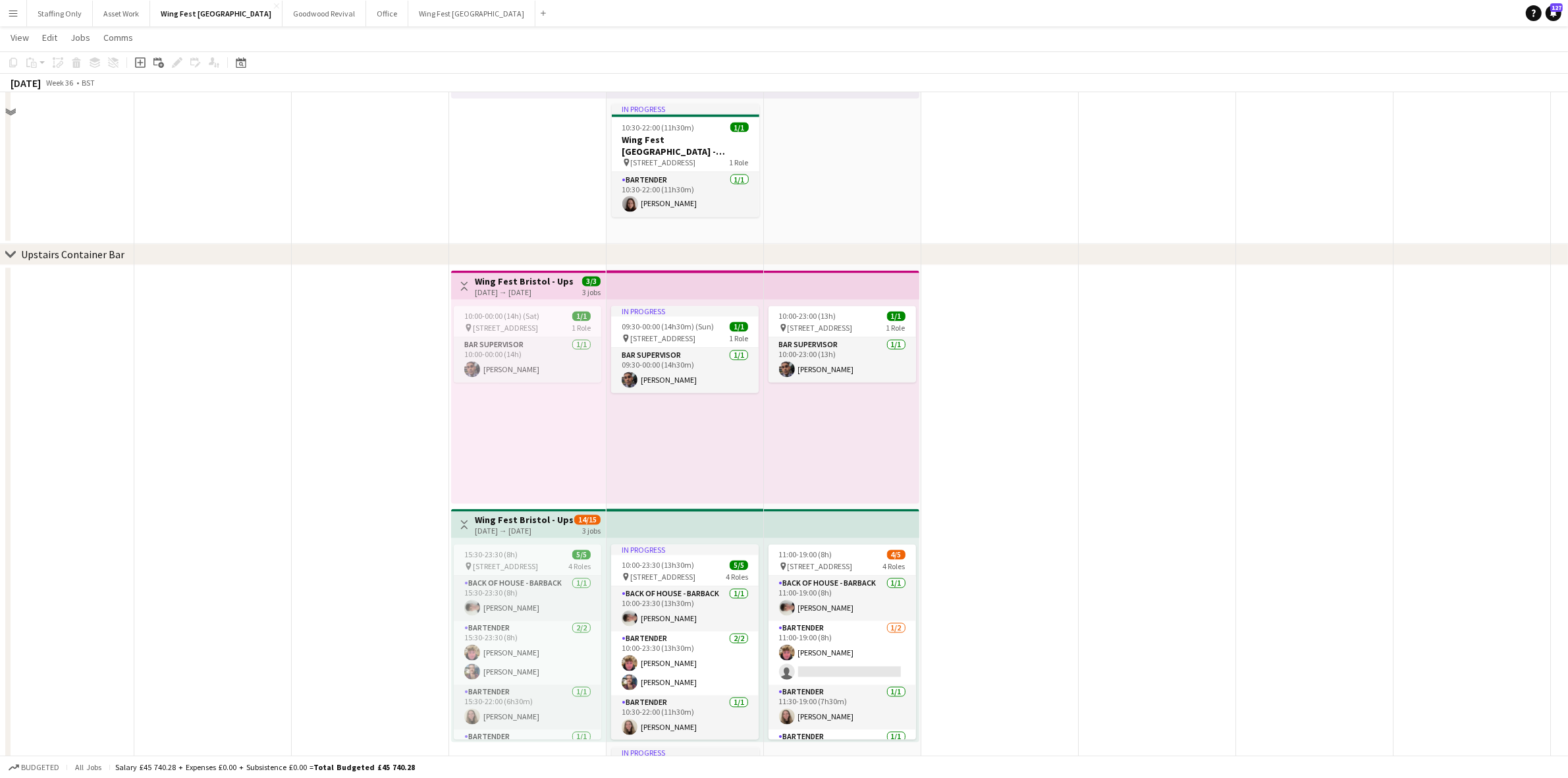
scroll to position [2993, 0]
